Goal: Information Seeking & Learning: Learn about a topic

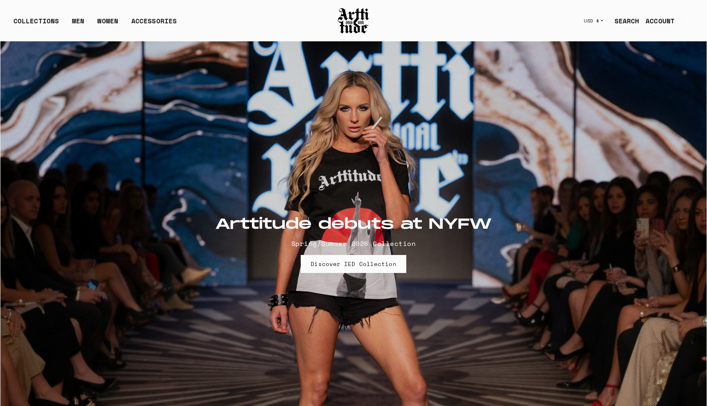
drag, startPoint x: 0, startPoint y: 0, endPoint x: 622, endPoint y: 22, distance: 622.3
click at [622, 22] on link "SEARCH" at bounding box center [624, 21] width 32 height 16
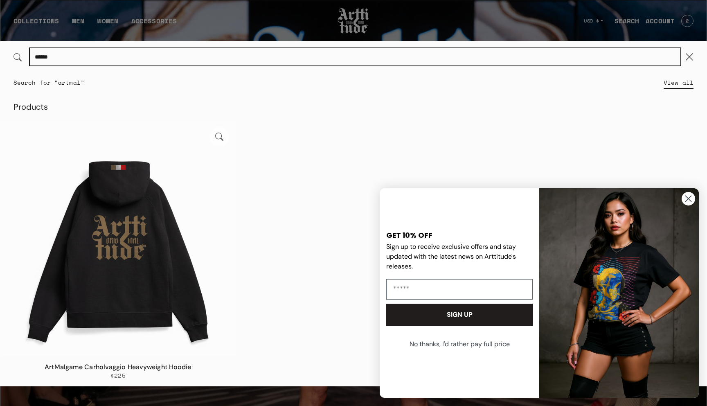
type input "******"
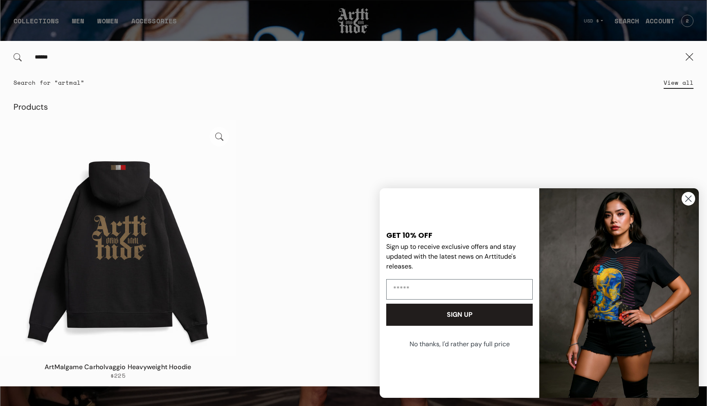
click at [194, 252] on img at bounding box center [117, 237] width 235 height 235
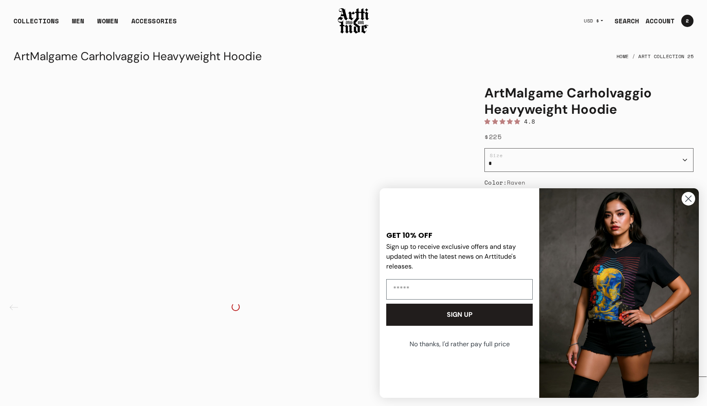
scroll to position [69, 0]
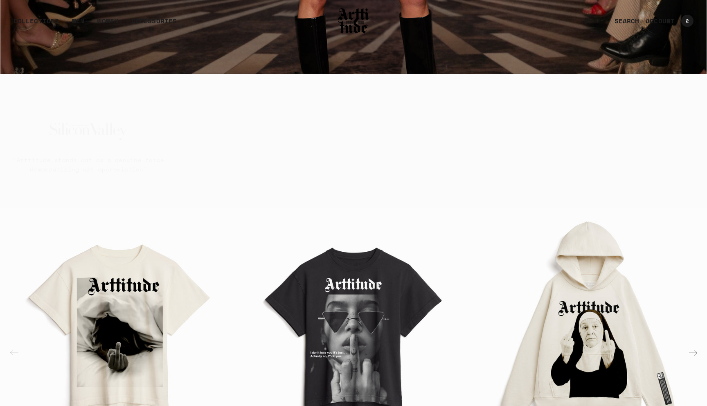
scroll to position [1603, 0]
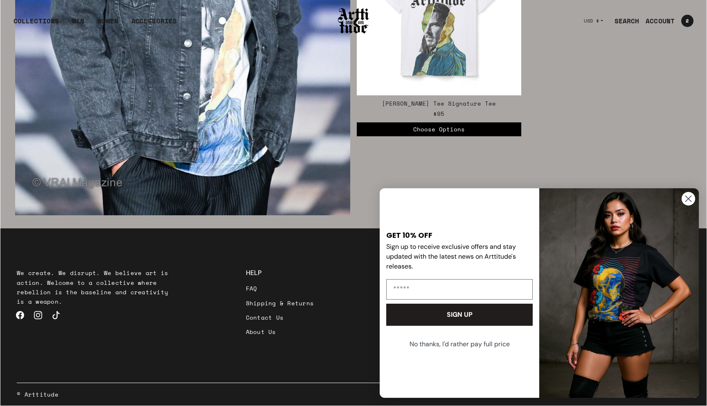
click at [254, 290] on link "FAQ" at bounding box center [280, 288] width 68 height 14
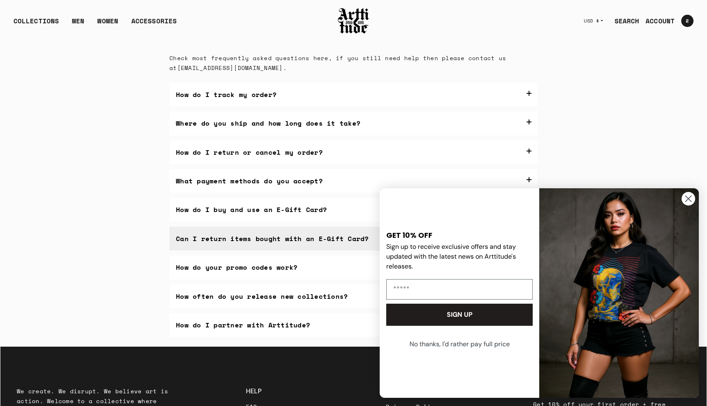
scroll to position [149, 0]
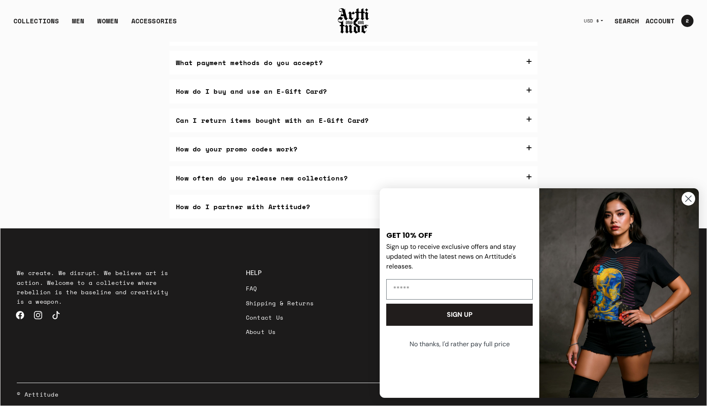
click at [692, 198] on circle "Close dialog" at bounding box center [689, 199] width 14 height 14
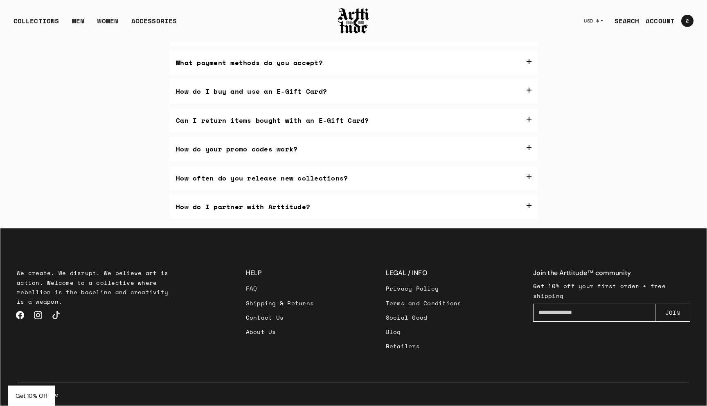
click at [303, 301] on link "Shipping & Returns" at bounding box center [280, 303] width 68 height 14
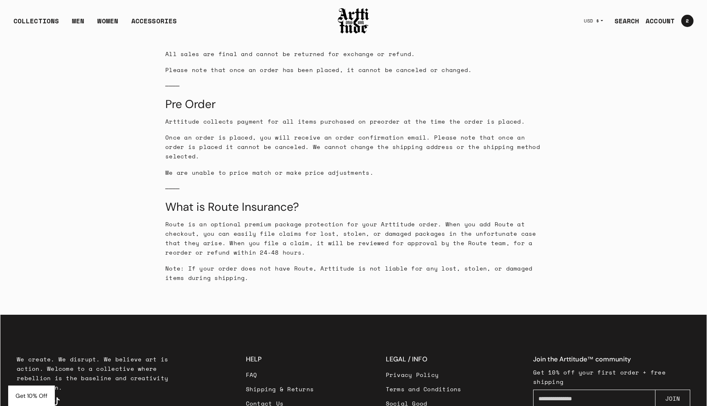
scroll to position [769, 0]
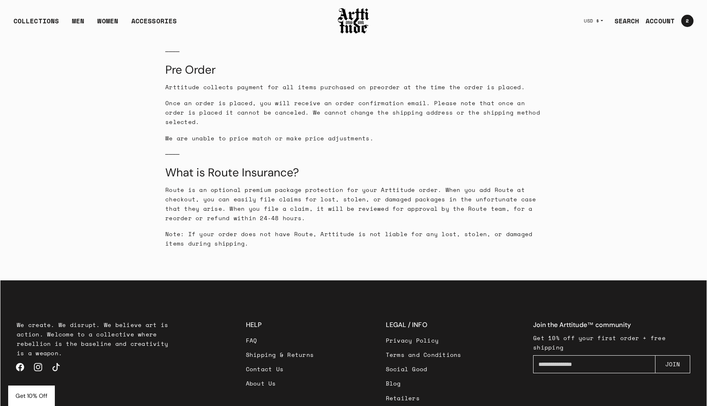
scroll to position [769, 0]
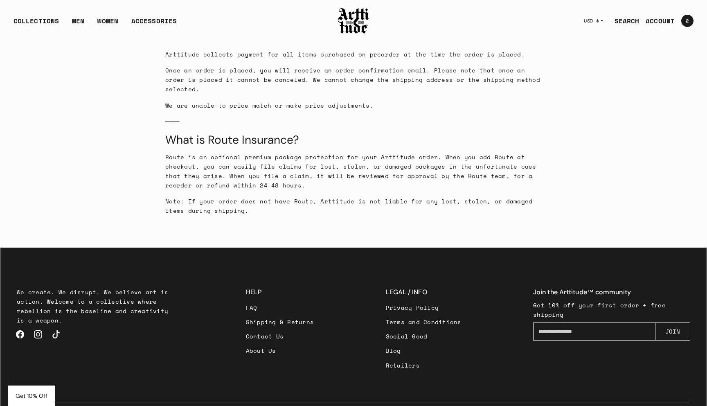
click at [297, 315] on link "Shipping & Returns" at bounding box center [280, 322] width 68 height 14
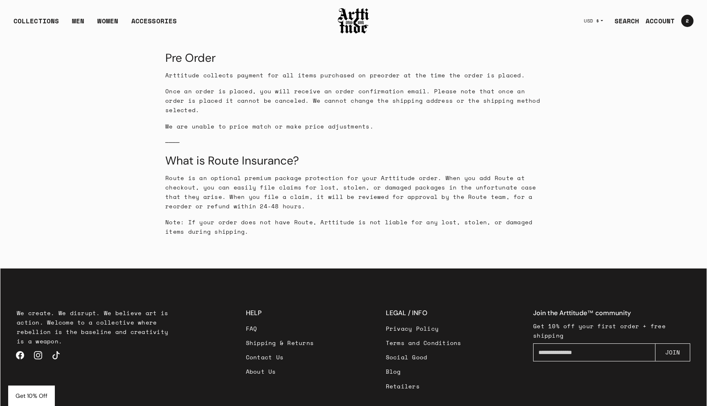
scroll to position [769, 0]
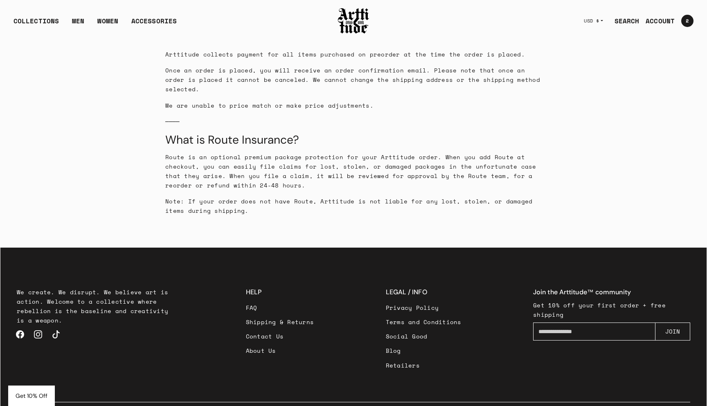
click at [259, 301] on link "FAQ" at bounding box center [280, 308] width 68 height 14
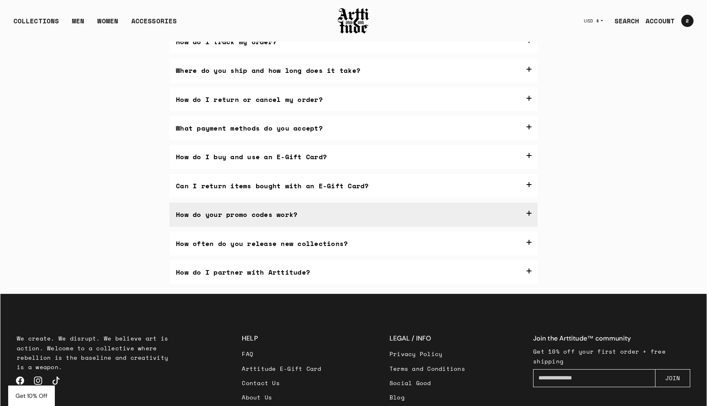
scroll to position [83, 0]
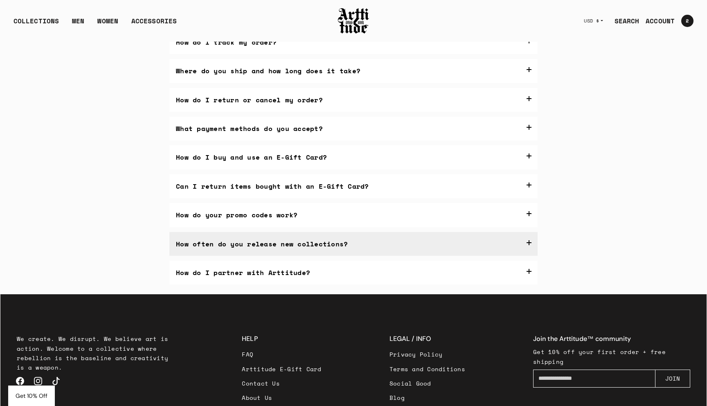
click at [338, 233] on label "How often do you release new collections?" at bounding box center [354, 244] width 368 height 24
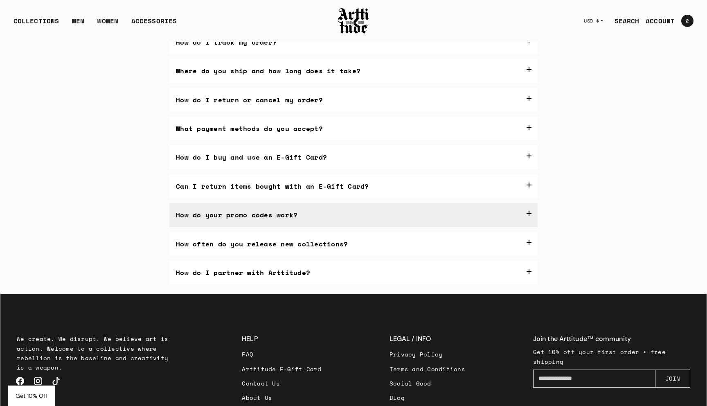
click at [338, 218] on label "How do your promo codes work?" at bounding box center [354, 215] width 368 height 24
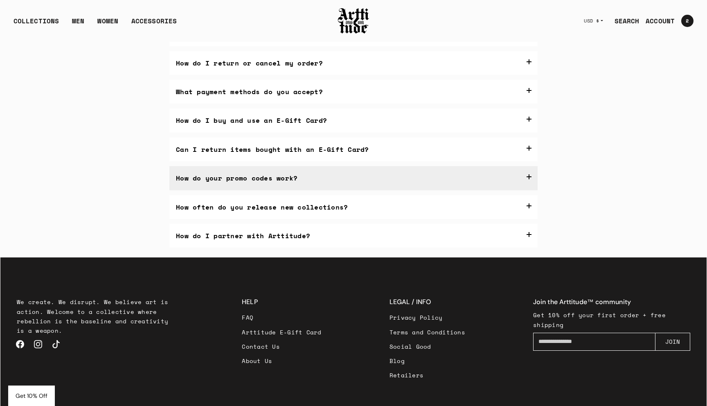
scroll to position [117, 0]
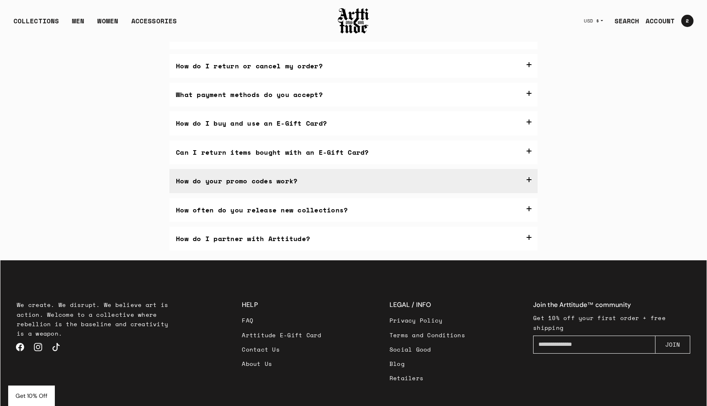
click at [187, 237] on p "Sometimes, we offer something special on our social media pages, so give us a f…" at bounding box center [354, 246] width 356 height 41
click at [203, 235] on p "Sometimes, we offer something special on our social media pages, so give us a f…" at bounding box center [354, 246] width 356 height 41
click at [225, 239] on p "Sometimes, we offer something special on our social media pages, so give us a f…" at bounding box center [354, 246] width 356 height 41
click at [271, 240] on p "Sometimes, we offer something special on our social media pages, so give us a f…" at bounding box center [354, 246] width 356 height 41
click at [203, 240] on p "Sometimes, we offer something special on our social media pages, so give us a f…" at bounding box center [354, 246] width 356 height 41
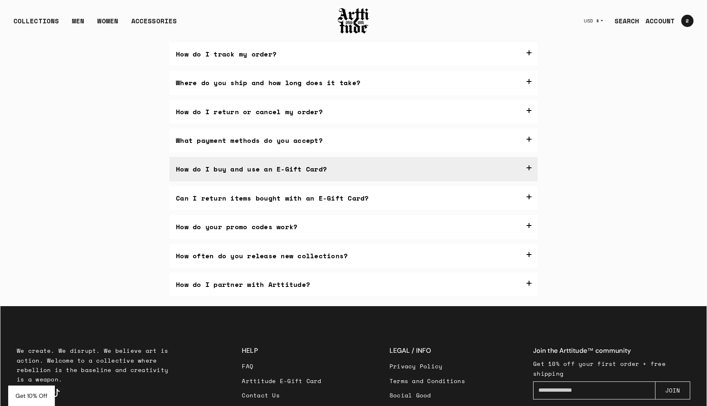
scroll to position [271, 0]
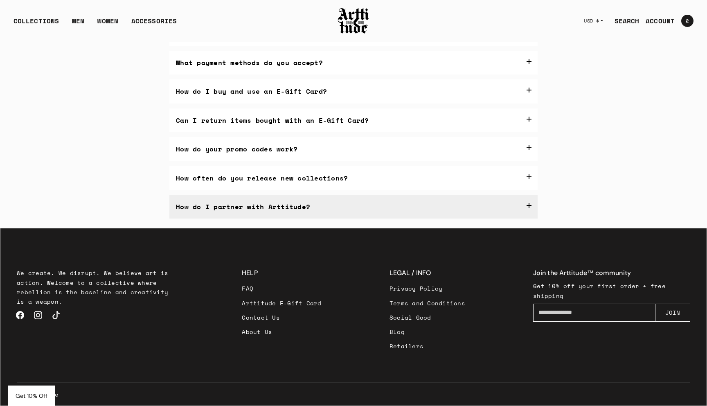
click at [316, 205] on label "How do I partner with Arttitude?" at bounding box center [354, 207] width 368 height 24
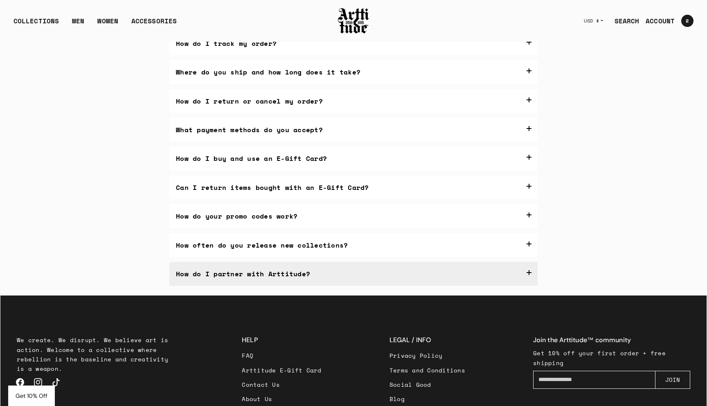
scroll to position [0, 0]
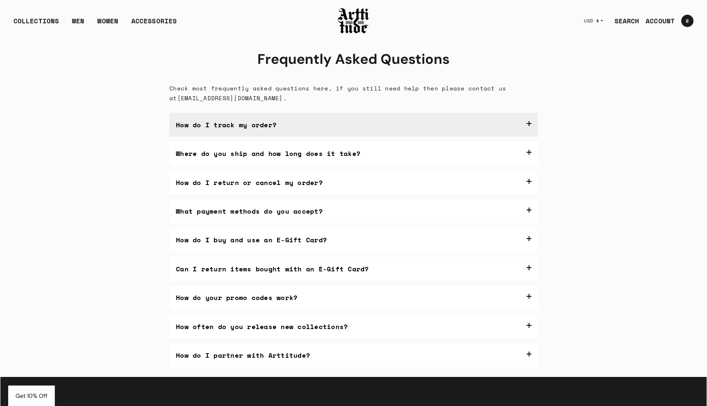
click at [371, 122] on label "How do I track my order?" at bounding box center [354, 125] width 368 height 24
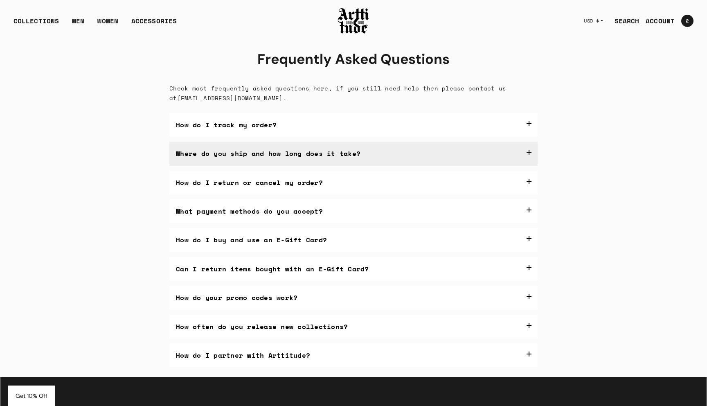
click at [391, 165] on label "Where do you ship and how long does it take?" at bounding box center [354, 154] width 368 height 24
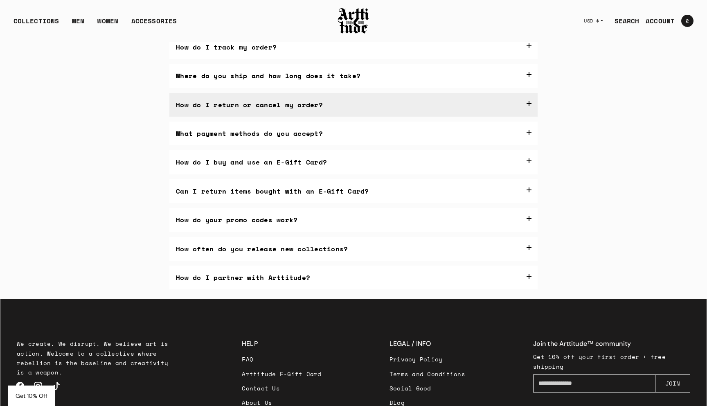
click at [414, 117] on label "How do I return or cancel my order?" at bounding box center [354, 105] width 368 height 24
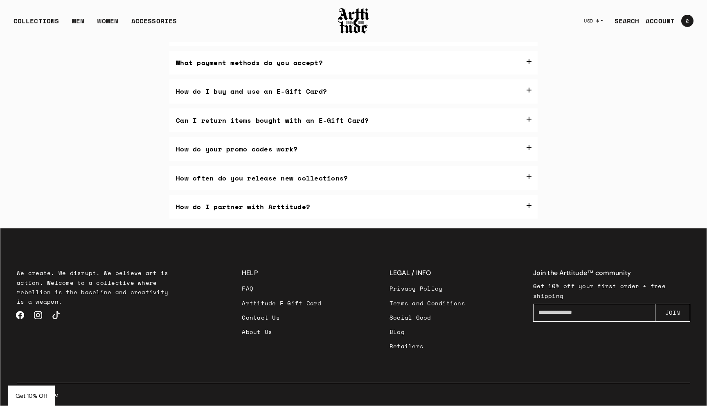
scroll to position [623, 0]
click at [287, 303] on link "Arttitude E-Gift Card" at bounding box center [281, 303] width 79 height 14
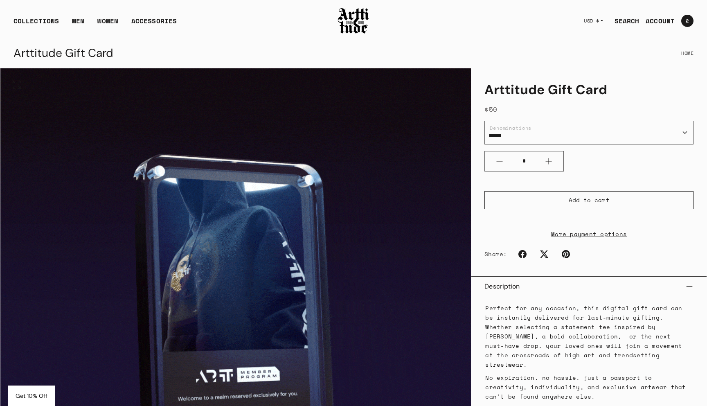
scroll to position [4, 0]
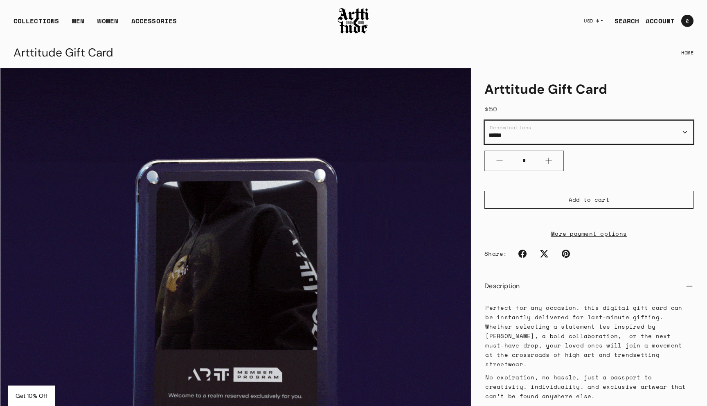
click at [548, 128] on select "****** ******* ******* *******" at bounding box center [589, 132] width 209 height 24
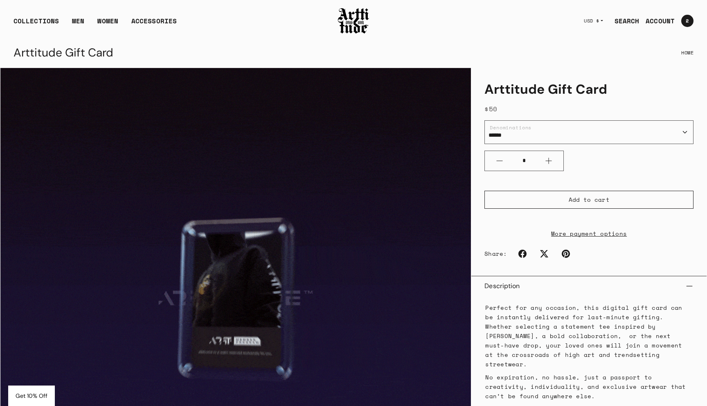
click at [546, 106] on div "$50" at bounding box center [589, 109] width 209 height 10
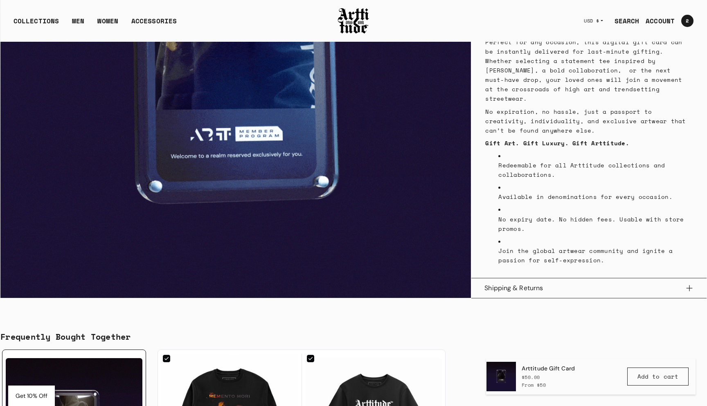
scroll to position [273, 0]
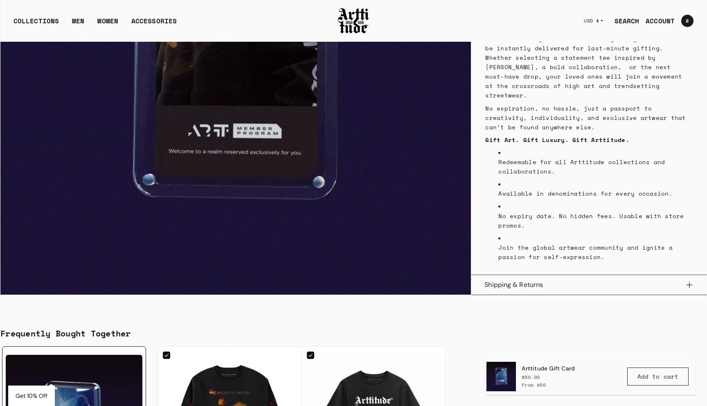
click at [576, 281] on button "Shipping & Returns" at bounding box center [589, 285] width 209 height 20
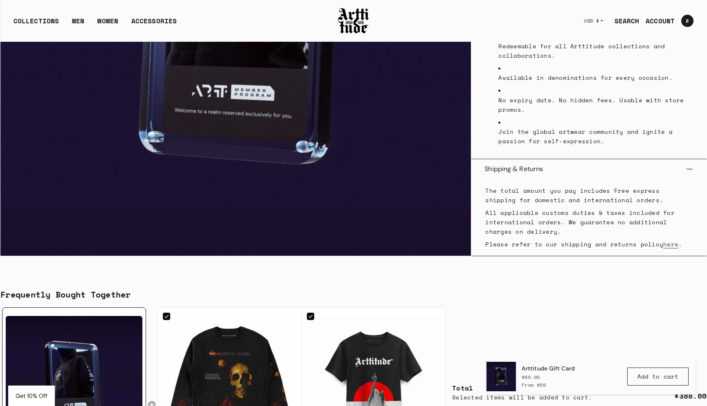
scroll to position [382, 0]
